Goal: Information Seeking & Learning: Learn about a topic

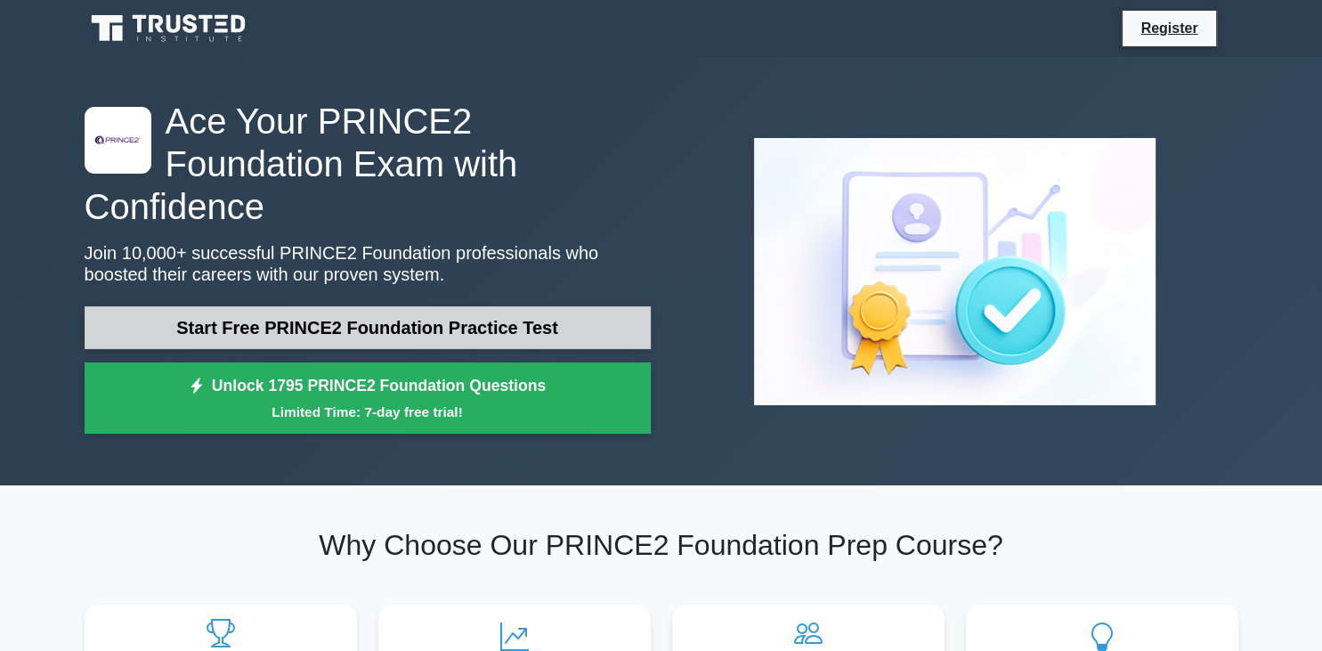
click at [441, 306] on link "Start Free PRINCE2 Foundation Practice Test" at bounding box center [368, 327] width 566 height 43
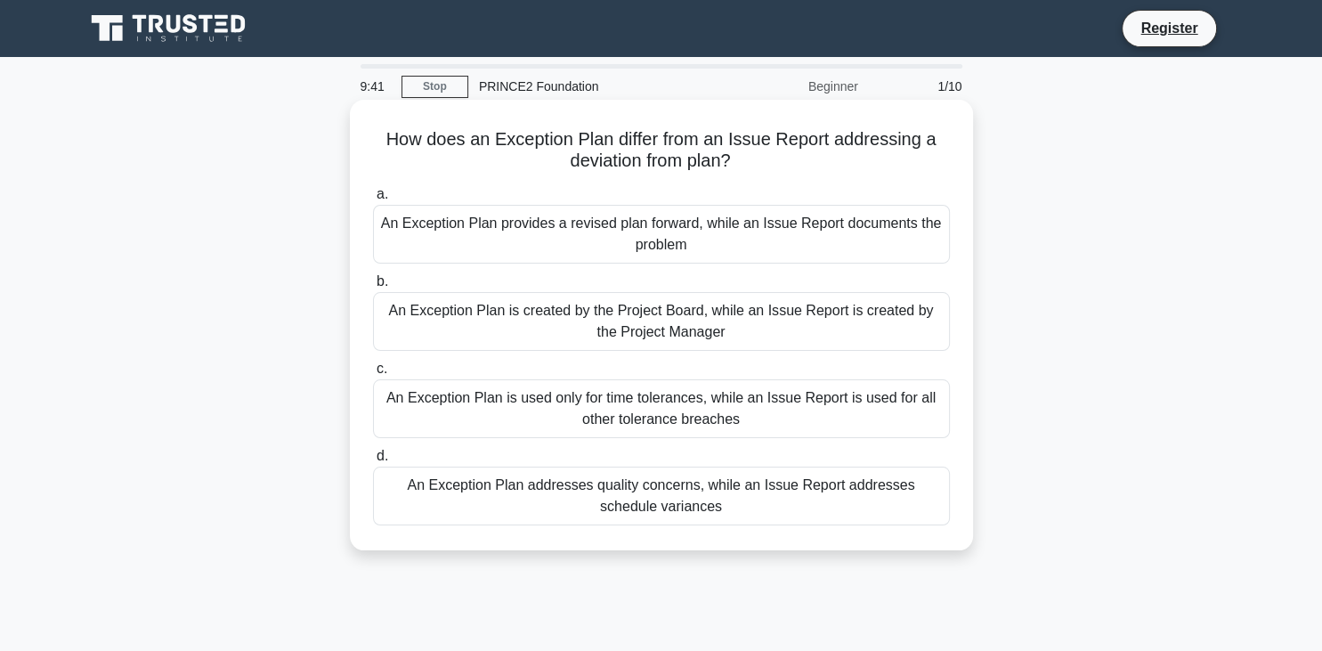
click at [567, 418] on div "An Exception Plan is used only for time tolerances, while an Issue Report is us…" at bounding box center [661, 408] width 577 height 59
click at [373, 375] on input "c. An Exception Plan is used only for time tolerances, while an Issue Report is…" at bounding box center [373, 369] width 0 height 12
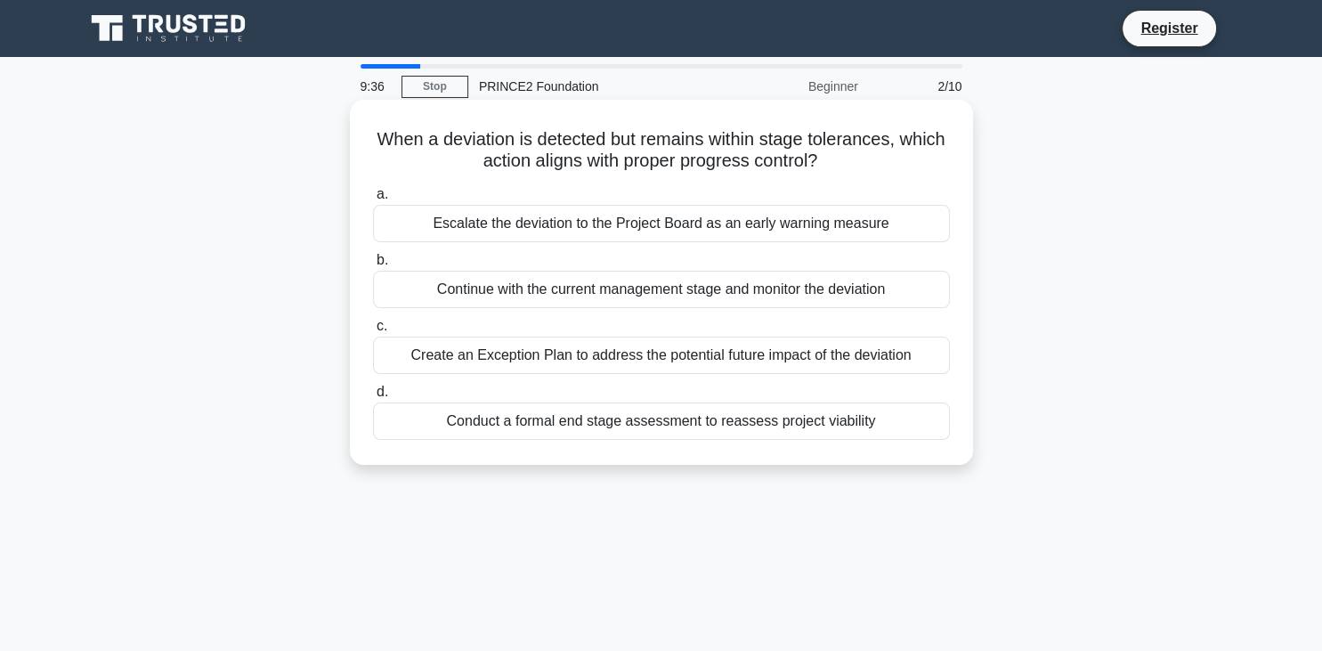
click at [553, 230] on div "Escalate the deviation to the Project Board as an early warning measure" at bounding box center [661, 223] width 577 height 37
click at [373, 200] on input "a. Escalate the deviation to the Project Board as an early warning measure" at bounding box center [373, 195] width 0 height 12
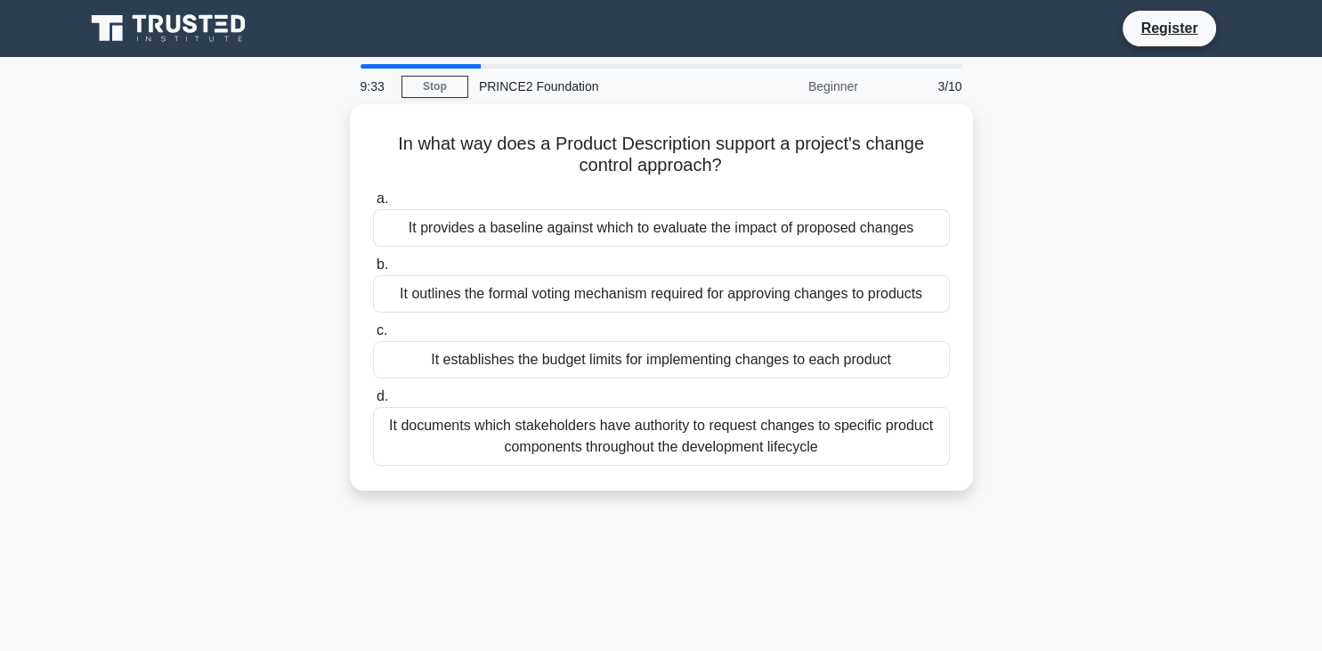
click at [553, 230] on div "It provides a baseline against which to evaluate the impact of proposed changes" at bounding box center [661, 227] width 577 height 37
click at [373, 205] on input "a. It provides a baseline against which to evaluate the impact of proposed chan…" at bounding box center [373, 199] width 0 height 12
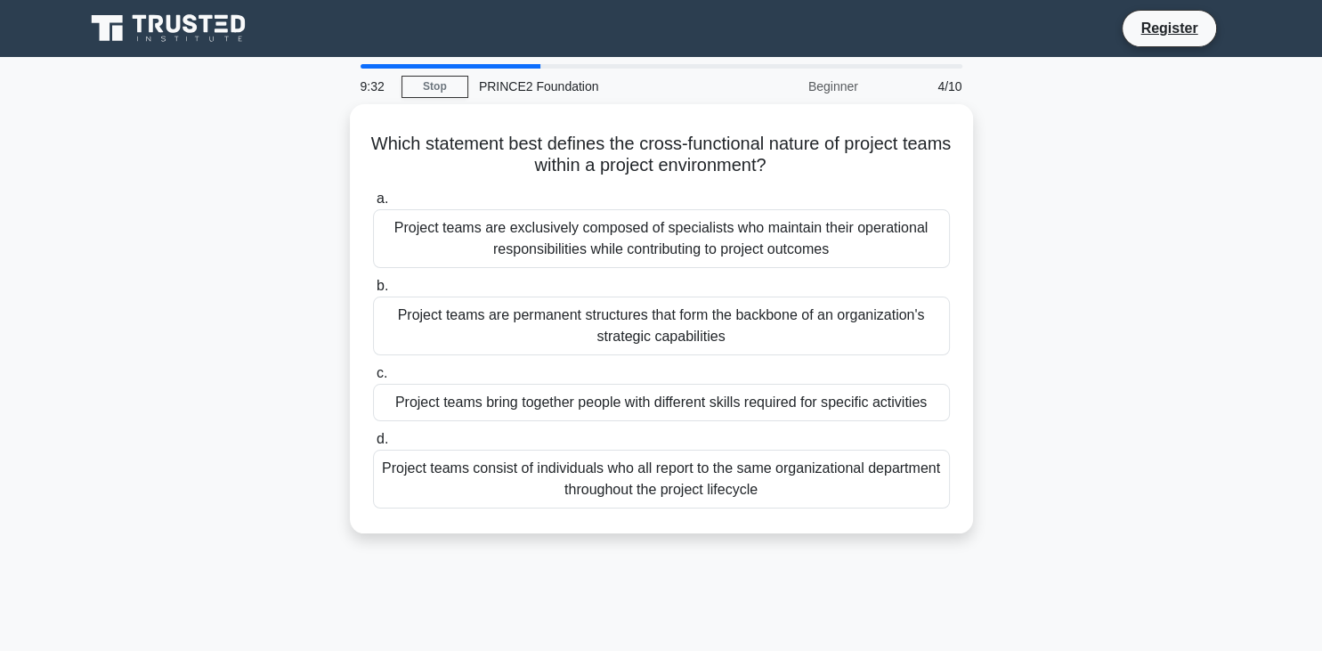
click at [553, 230] on div "Project teams are exclusively composed of specialists who maintain their operat…" at bounding box center [661, 238] width 577 height 59
click at [373, 205] on input "a. Project teams are exclusively composed of specialists who maintain their ope…" at bounding box center [373, 199] width 0 height 12
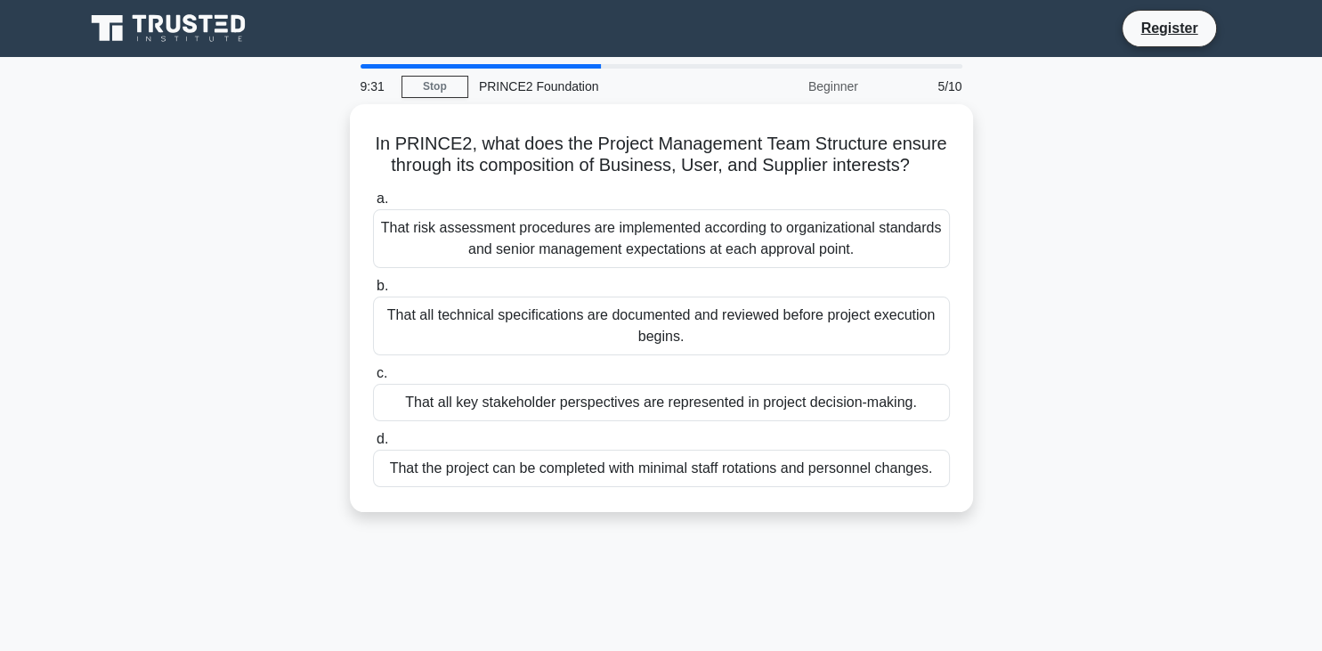
click at [553, 230] on div "That risk assessment procedures are implemented according to organizational sta…" at bounding box center [661, 238] width 577 height 59
click at [373, 205] on input "a. That risk assessment procedures are implemented according to organizational …" at bounding box center [373, 199] width 0 height 12
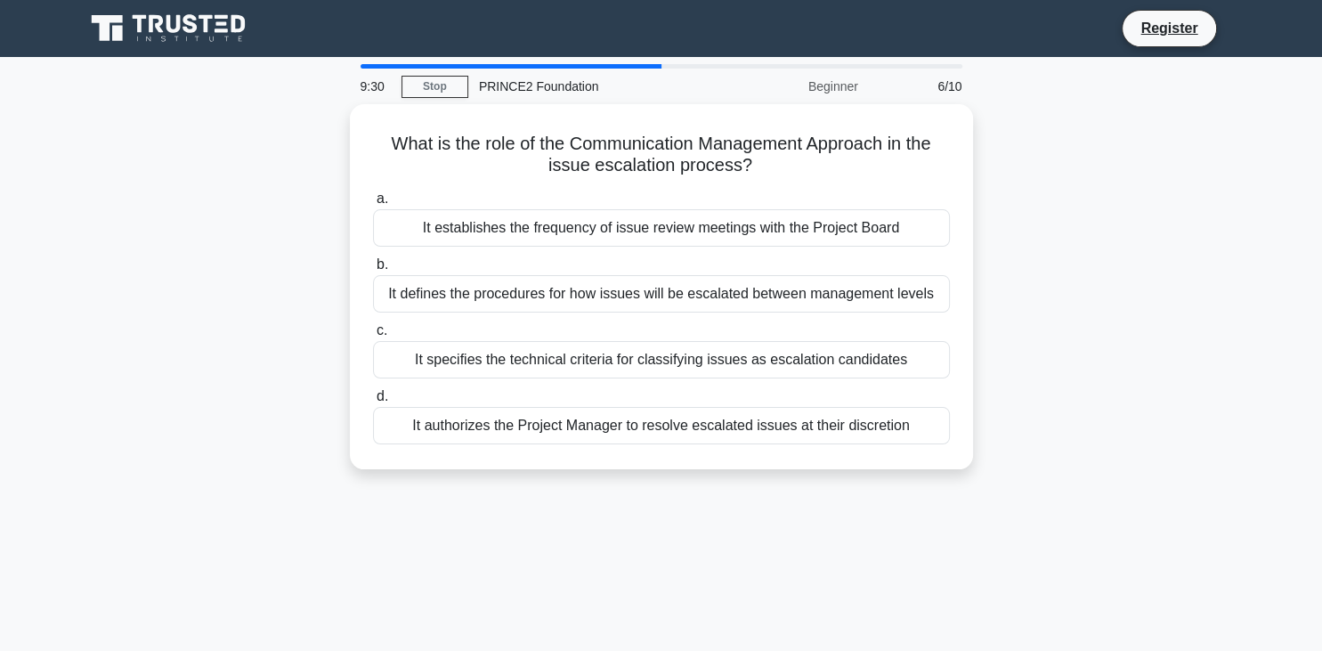
click at [553, 230] on div "It establishes the frequency of issue review meetings with the Project Board" at bounding box center [661, 227] width 577 height 37
click at [373, 205] on input "a. It establishes the frequency of issue review meetings with the Project Board" at bounding box center [373, 199] width 0 height 12
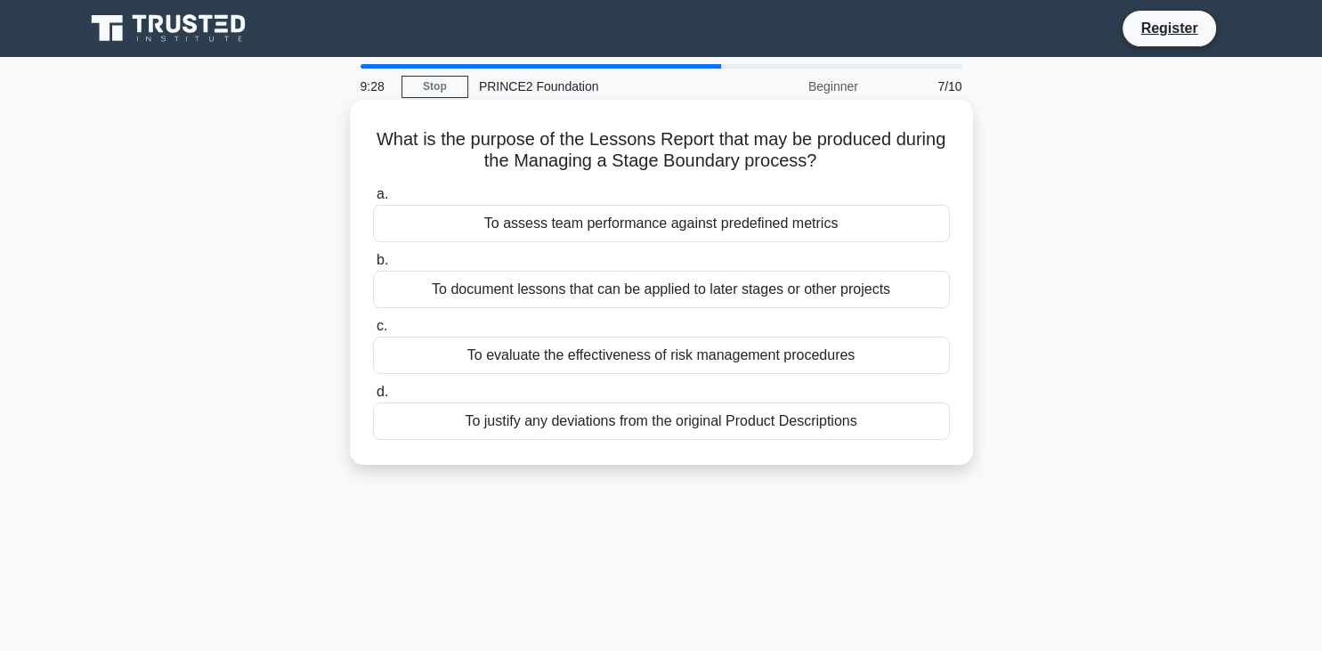
click at [582, 279] on div "To document lessons that can be applied to later stages or other projects" at bounding box center [661, 289] width 577 height 37
click at [373, 266] on input "b. To document lessons that can be applied to later stages or other projects" at bounding box center [373, 261] width 0 height 12
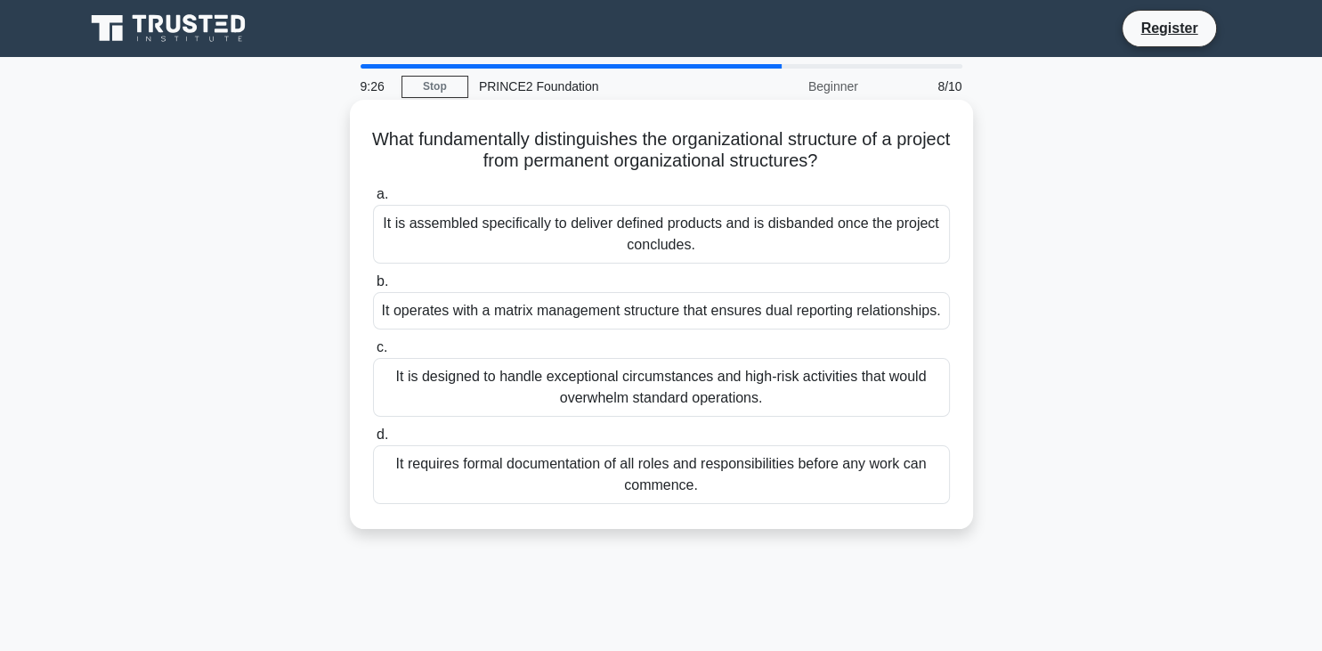
click at [603, 309] on div "It operates with a matrix management structure that ensures dual reporting rela…" at bounding box center [661, 310] width 577 height 37
click at [373, 287] on input "b. It operates with a matrix management structure that ensures dual reporting r…" at bounding box center [373, 282] width 0 height 12
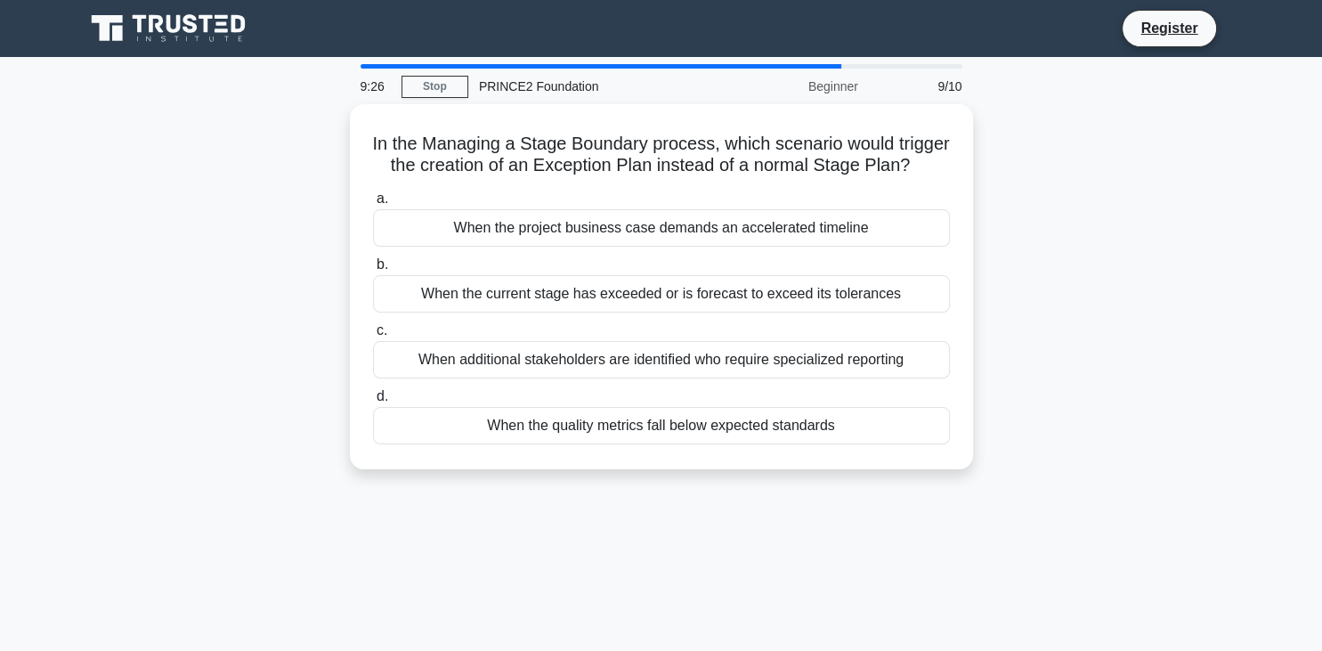
click at [603, 309] on div "a. When the project business case demands an accelerated timeline b. When the c…" at bounding box center [661, 315] width 598 height 263
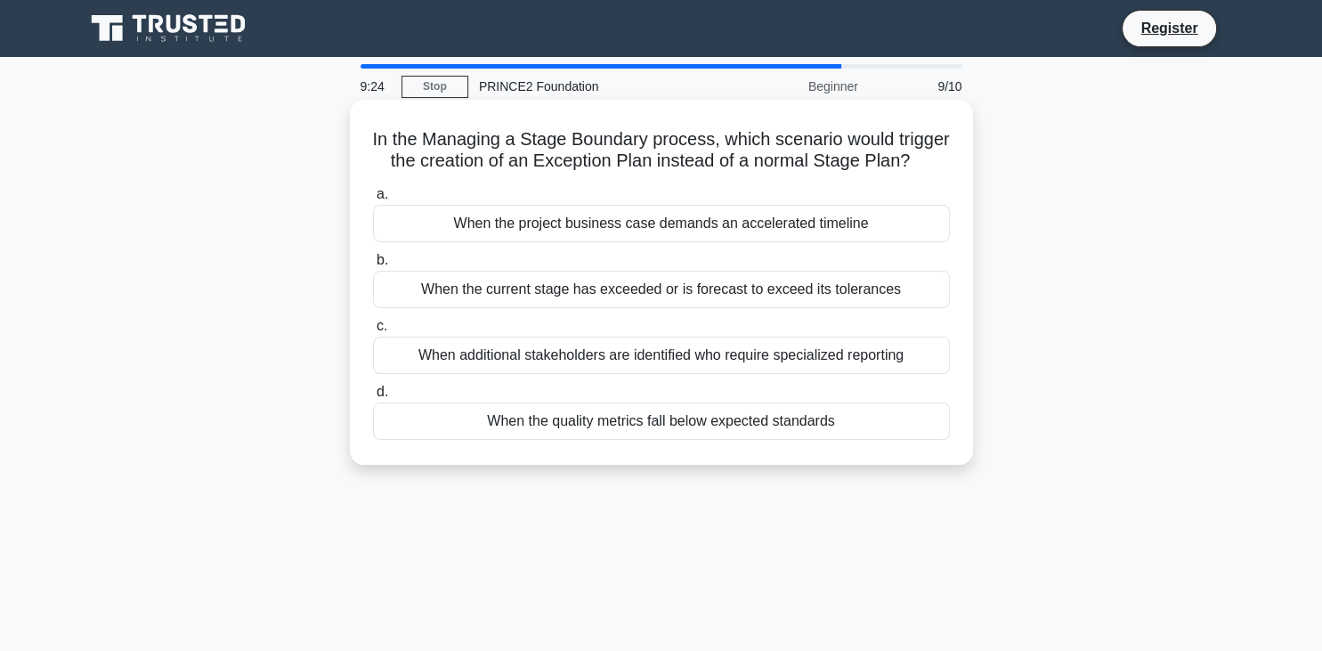
click at [603, 307] on div "When the current stage has exceeded or is forecast to exceed its tolerances" at bounding box center [661, 289] width 577 height 37
click at [373, 266] on input "b. When the current stage has exceeded or is forecast to exceed its tolerances" at bounding box center [373, 261] width 0 height 12
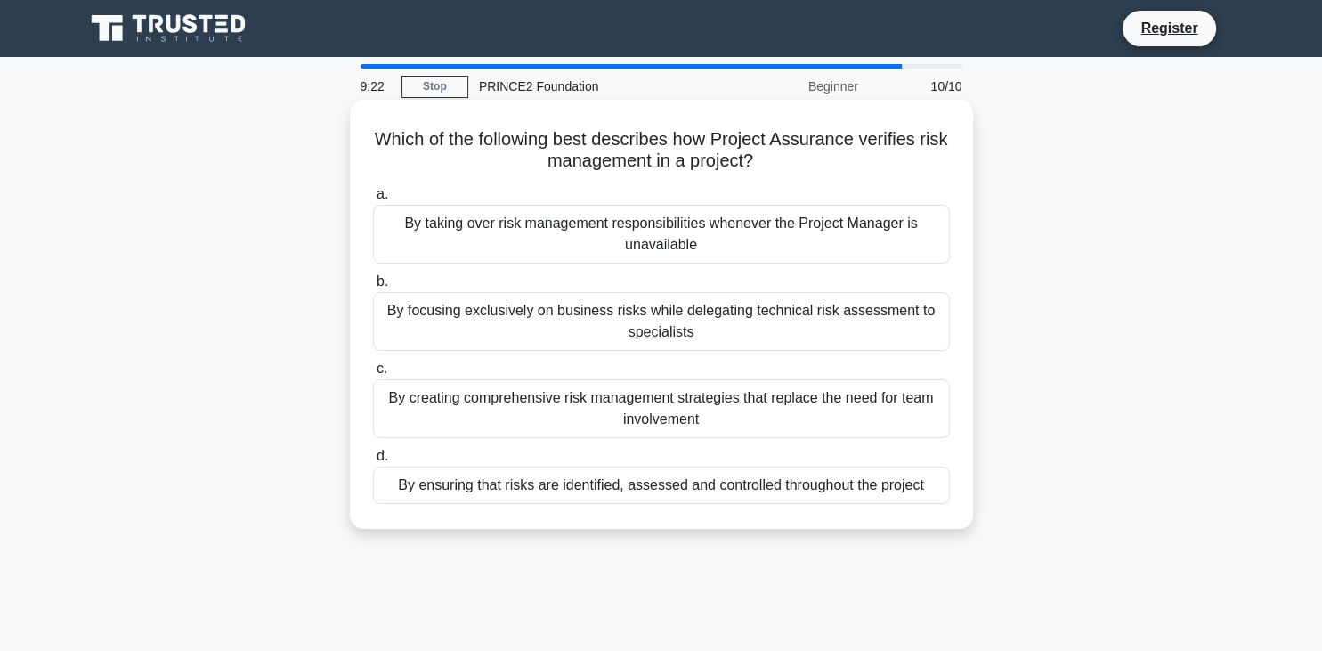
click at [659, 398] on div "By creating comprehensive risk management strategies that replace the need for …" at bounding box center [661, 408] width 577 height 59
click at [373, 375] on input "c. By creating comprehensive risk management strategies that replace the need f…" at bounding box center [373, 369] width 0 height 12
